Goal: Information Seeking & Learning: Learn about a topic

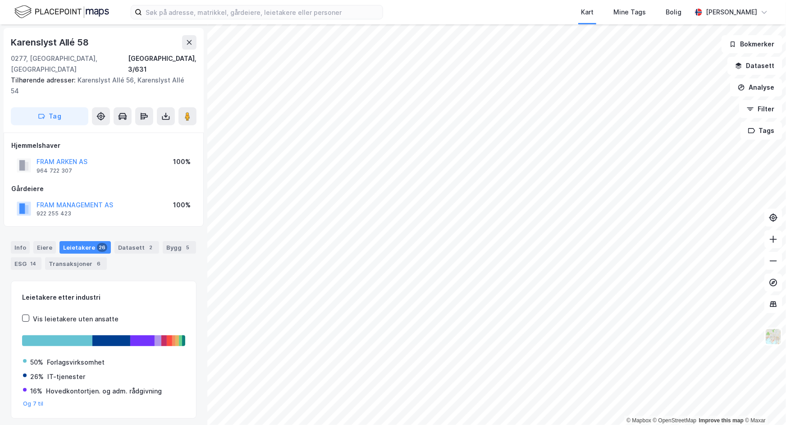
scroll to position [550, 0]
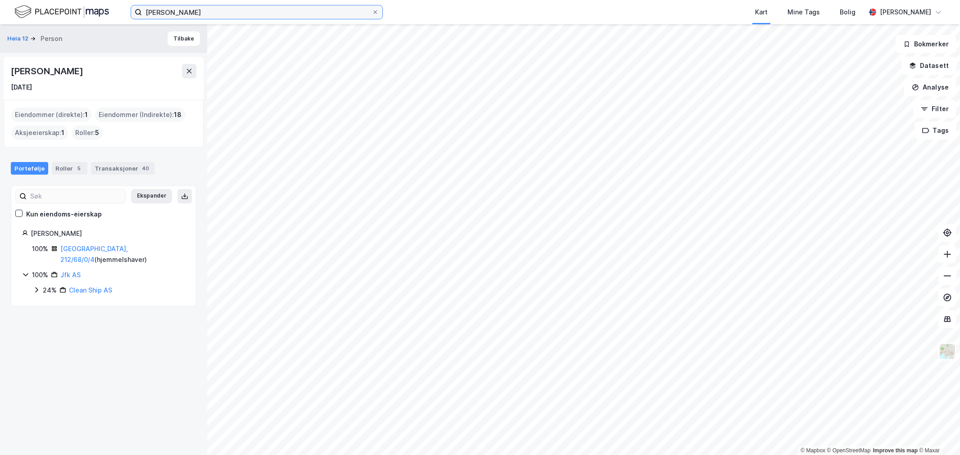
click at [183, 9] on input "carl otto løvenskiold" at bounding box center [257, 12] width 230 height 14
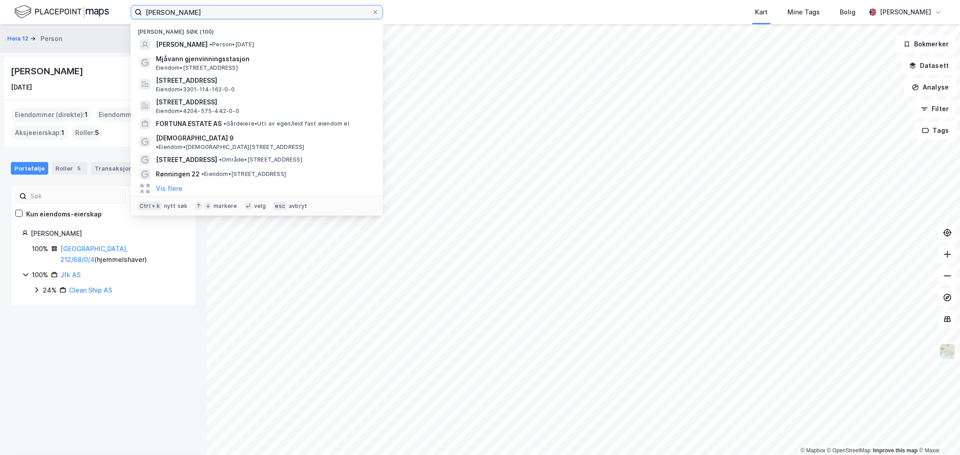
click at [183, 9] on input "carl otto løvenskiold" at bounding box center [257, 12] width 230 height 14
paste input "Grimelundshaugen 25"
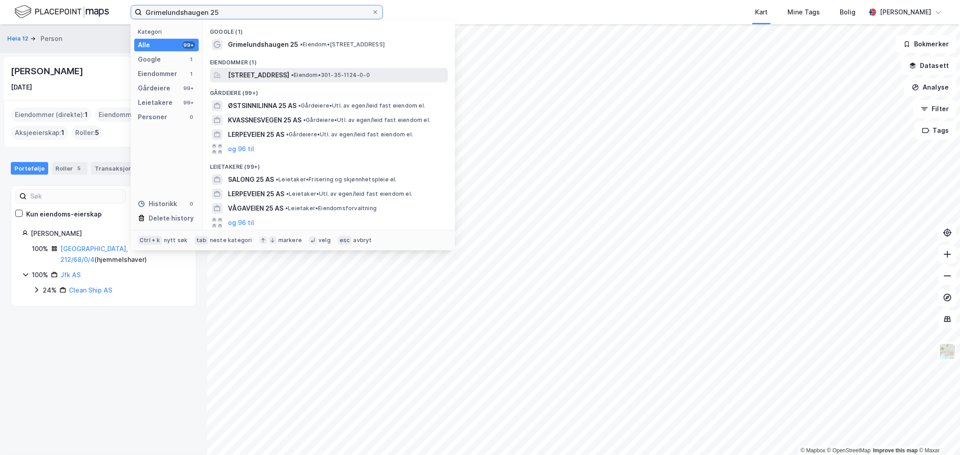
type input "Grimelundshaugen 25"
click at [245, 75] on span "Grimelundshaugen 25, 0374, OSLO, OSLO" at bounding box center [258, 75] width 61 height 11
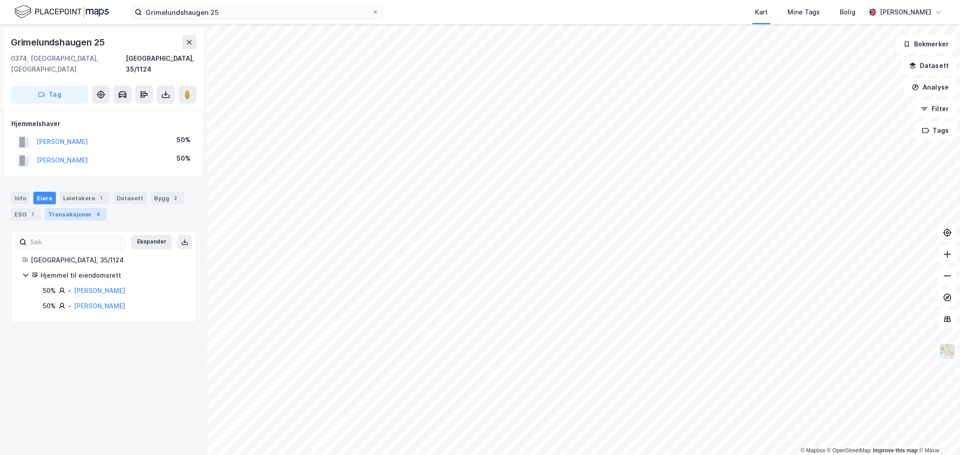
click at [101, 208] on div "Transaksjoner 4" at bounding box center [76, 214] width 62 height 13
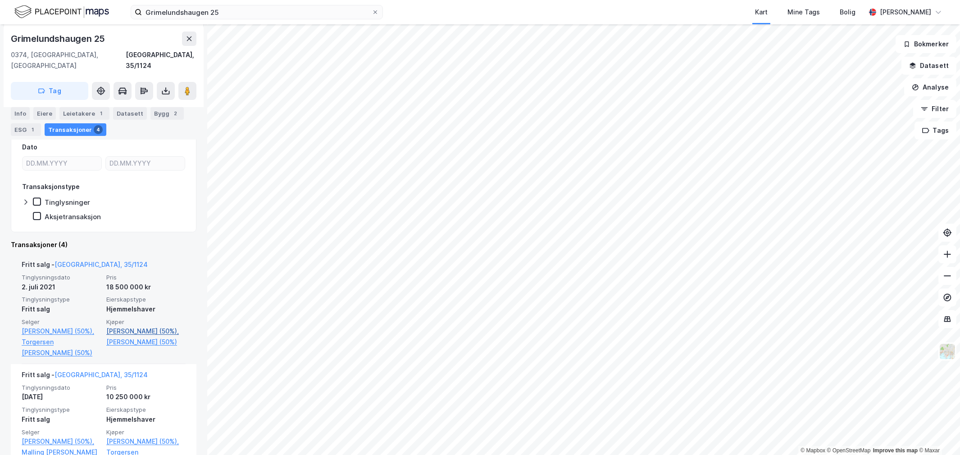
scroll to position [150, 0]
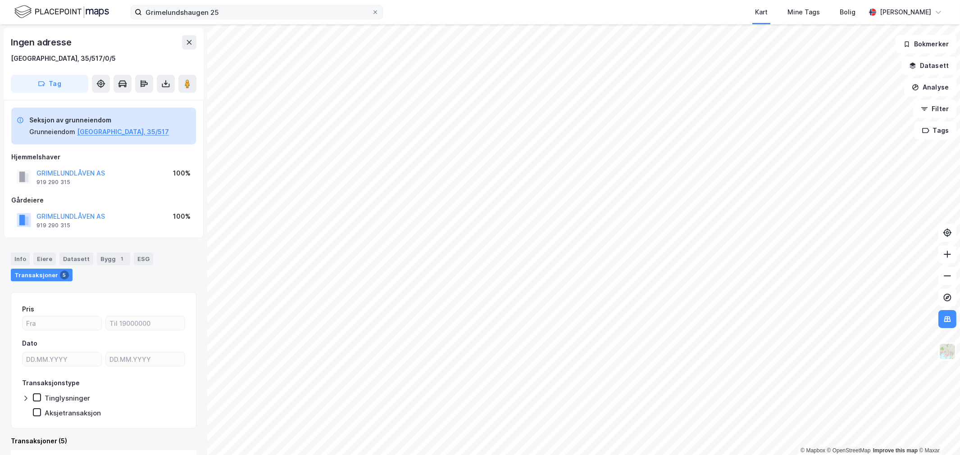
scroll to position [5, 0]
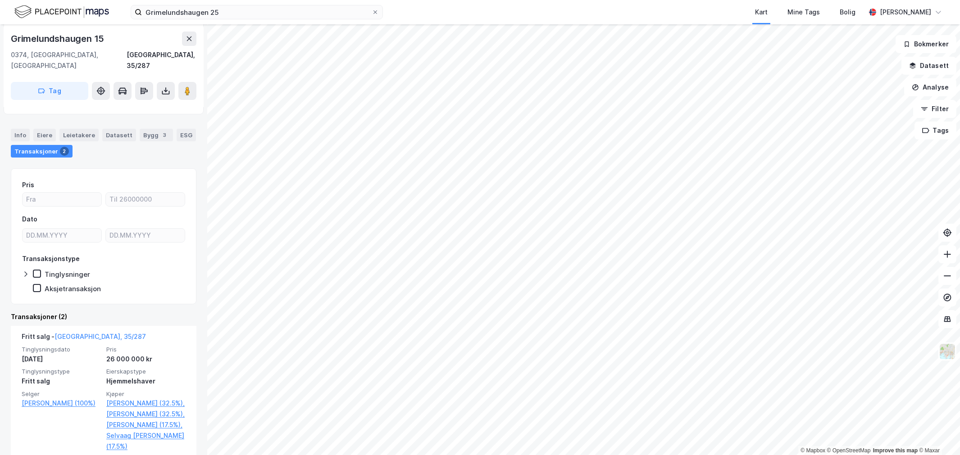
scroll to position [100, 0]
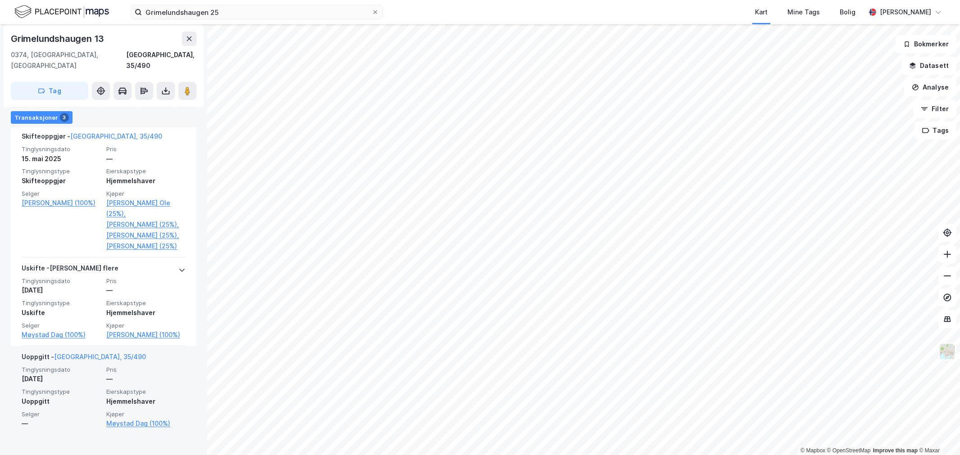
scroll to position [300, 0]
